Goal: Information Seeking & Learning: Learn about a topic

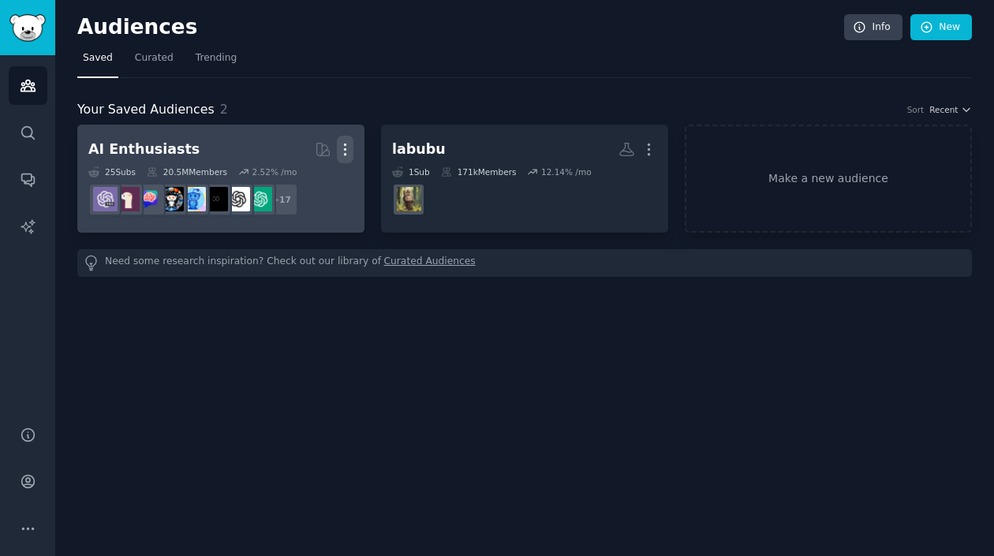
click at [346, 150] on icon "button" at bounding box center [346, 149] width 2 height 11
click at [316, 181] on p "Delete" at bounding box center [302, 182] width 36 height 17
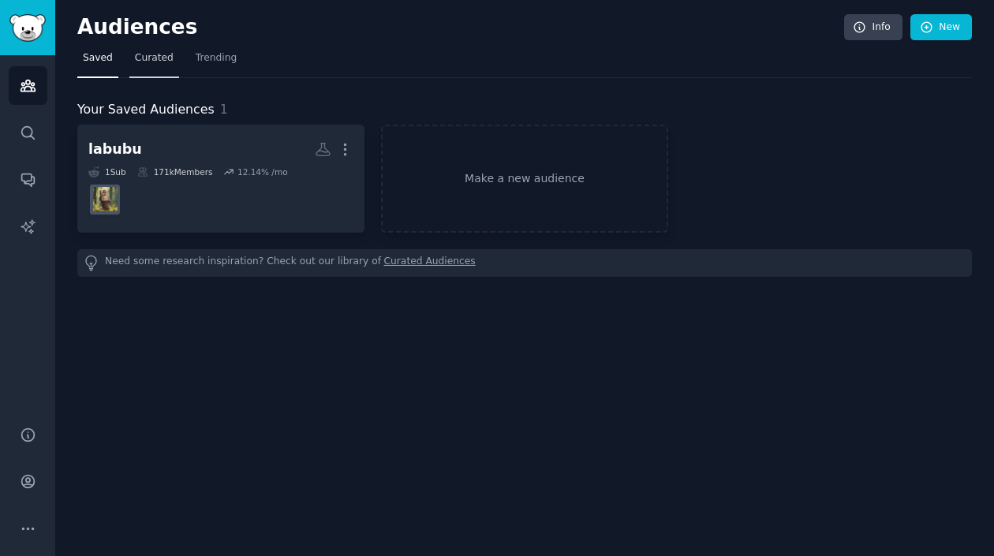
click at [140, 59] on span "Curated" at bounding box center [154, 58] width 39 height 14
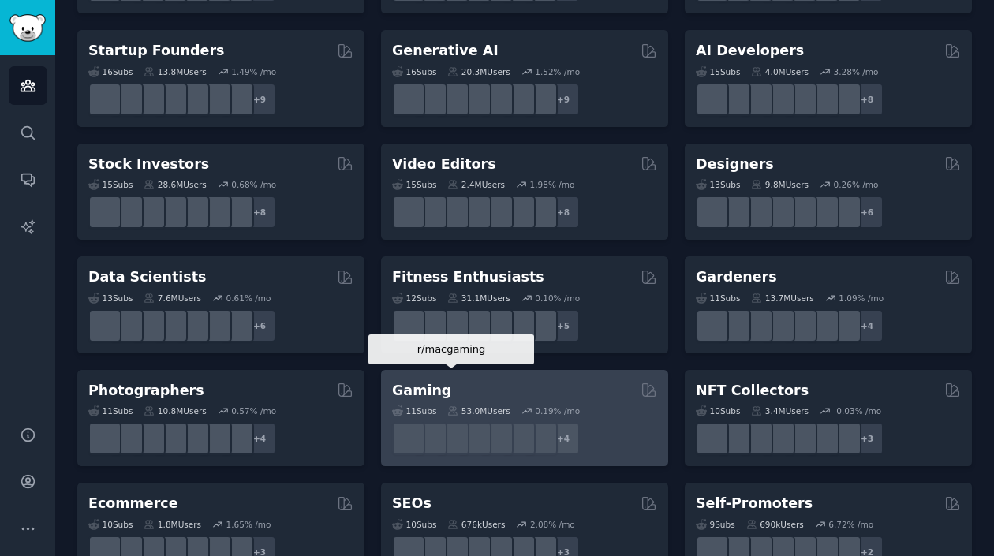
scroll to position [291, 0]
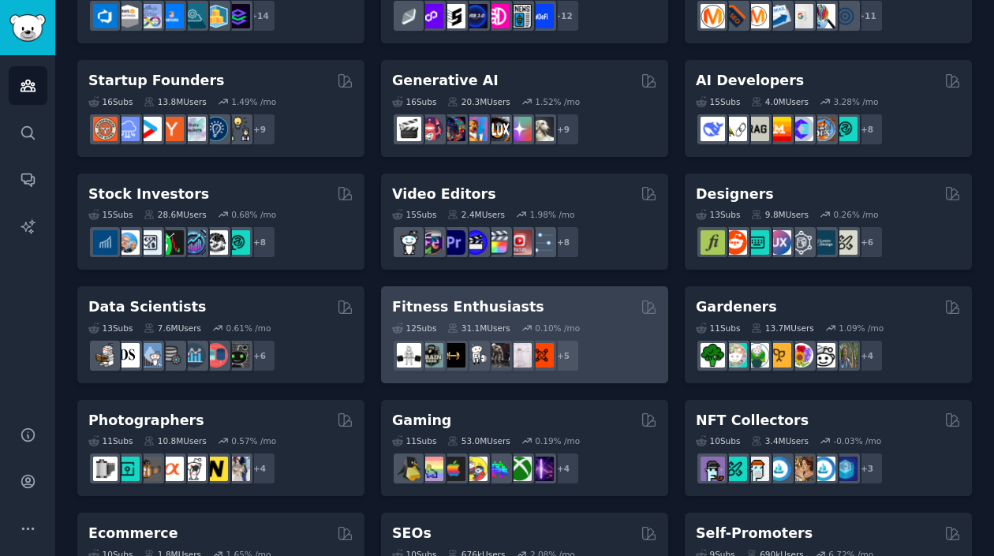
click at [501, 323] on div "31.1M Users" at bounding box center [478, 328] width 62 height 11
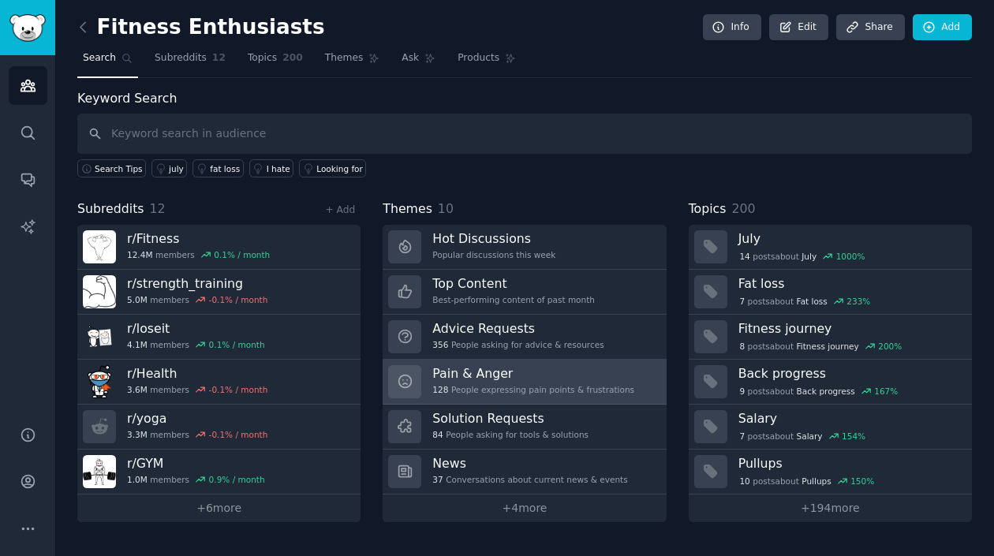
click at [545, 382] on div "Pain & Anger 128 People expressing pain points & frustrations" at bounding box center [533, 381] width 202 height 33
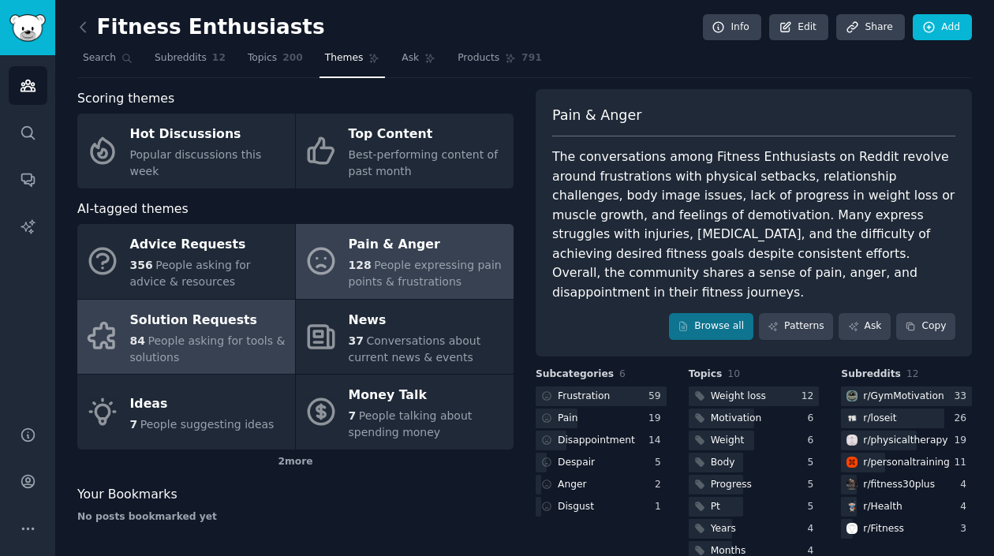
click at [230, 355] on div "84 People asking for tools & solutions" at bounding box center [208, 349] width 157 height 33
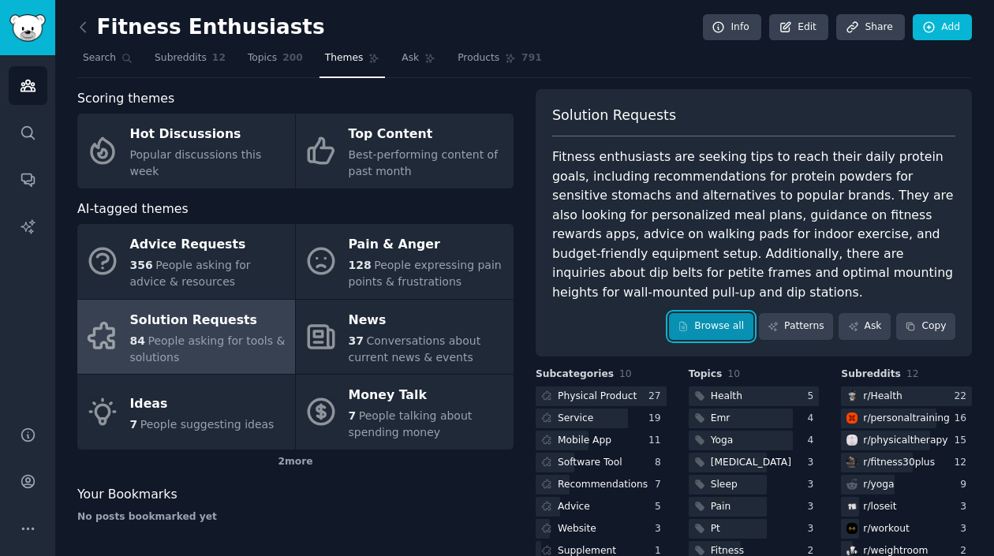
click at [697, 328] on link "Browse all" at bounding box center [711, 326] width 84 height 27
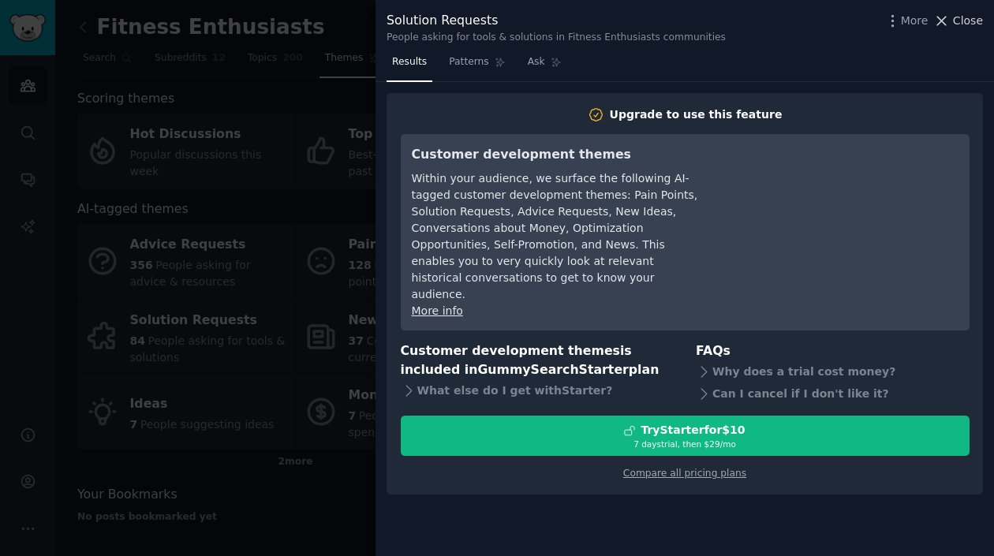
click at [953, 17] on button "Close" at bounding box center [959, 21] width 50 height 17
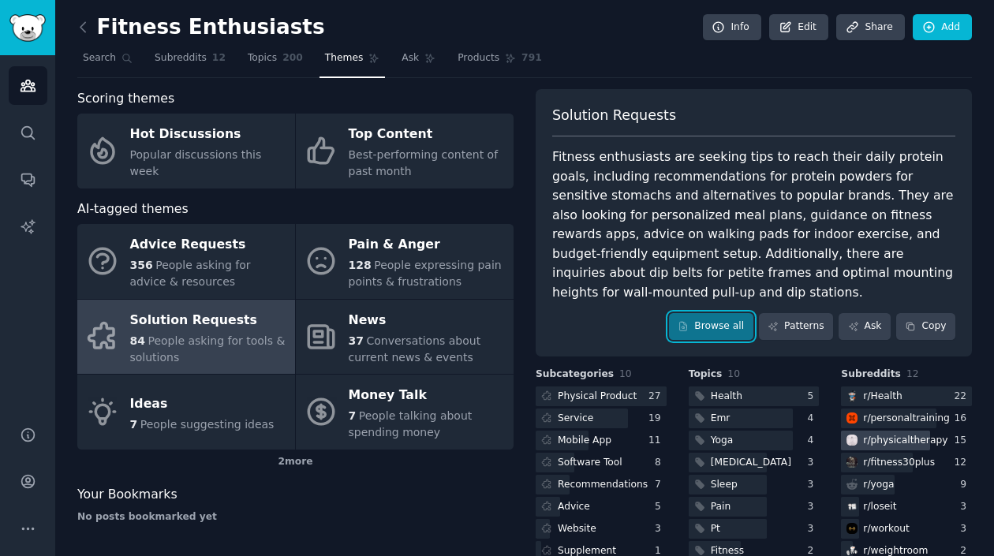
scroll to position [73, 0]
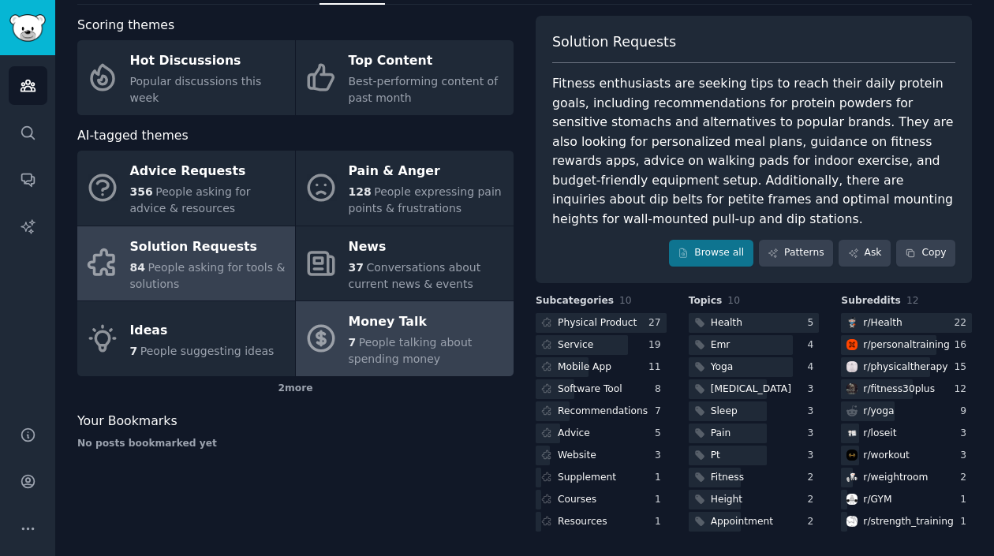
click at [400, 339] on span "People talking about spending money" at bounding box center [411, 350] width 124 height 29
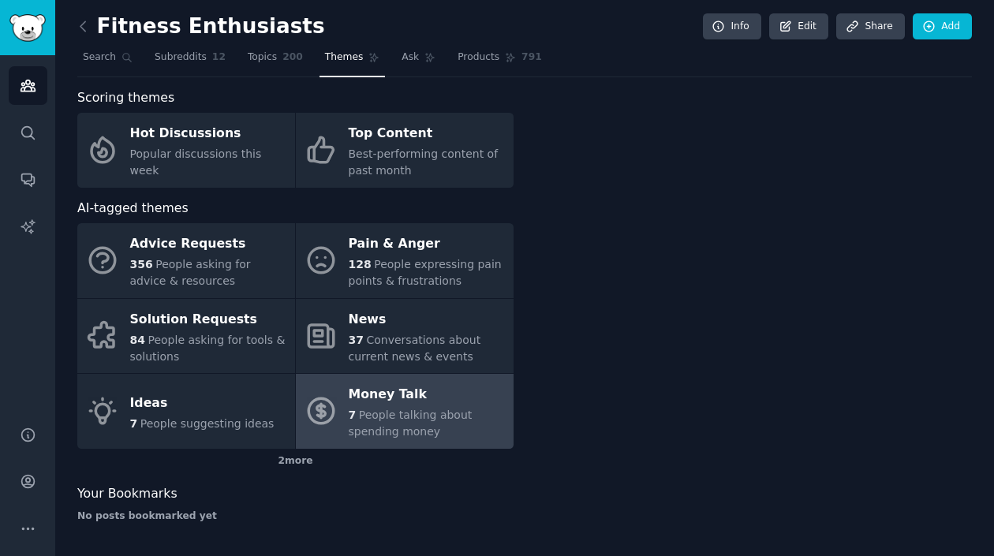
scroll to position [1, 0]
